Goal: Task Accomplishment & Management: Manage account settings

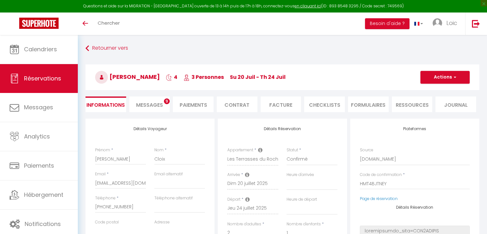
select select "68716"
select select
select select "1"
select select "68716"
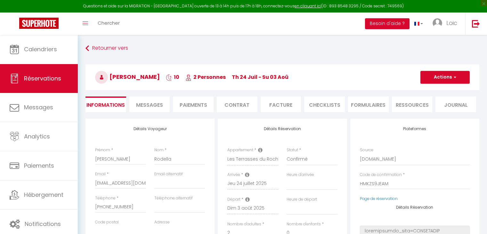
select select
select select "0"
select select "1"
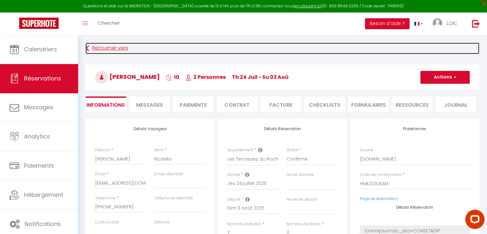
click at [124, 44] on link "Retourner vers" at bounding box center [281, 49] width 393 height 12
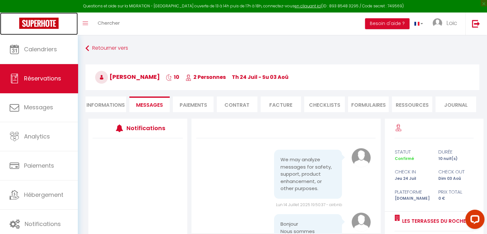
click at [46, 16] on link at bounding box center [39, 23] width 78 height 22
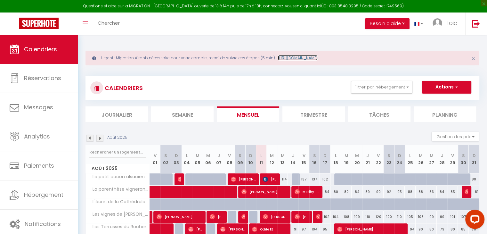
click at [317, 59] on link "[URL][DOMAIN_NAME]" at bounding box center [298, 57] width 40 height 5
